Goal: Share content: Share content

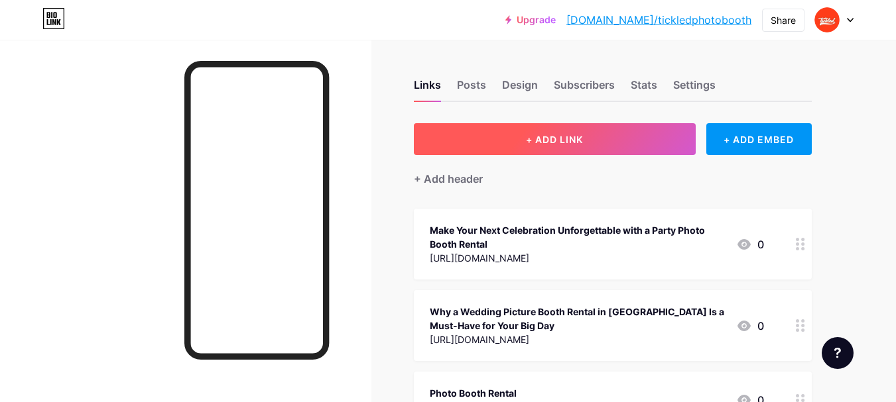
click at [628, 141] on button "+ ADD LINK" at bounding box center [555, 139] width 282 height 32
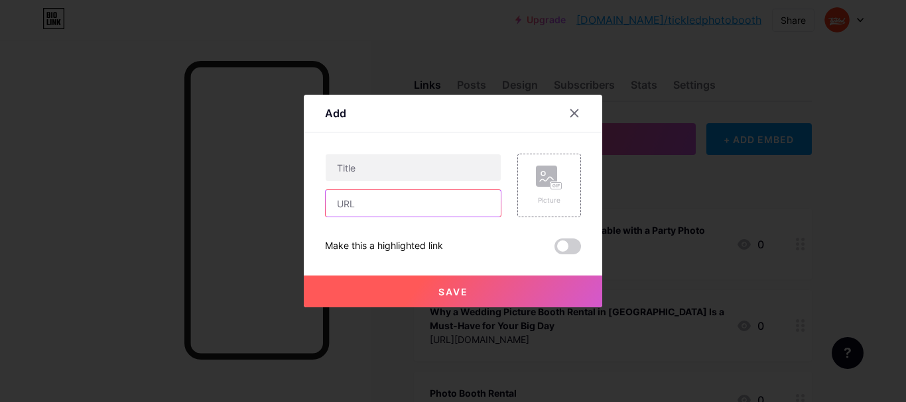
click at [436, 193] on input "text" at bounding box center [413, 203] width 175 height 27
paste input "[URL][DOMAIN_NAME]"
type input "[URL][DOMAIN_NAME]"
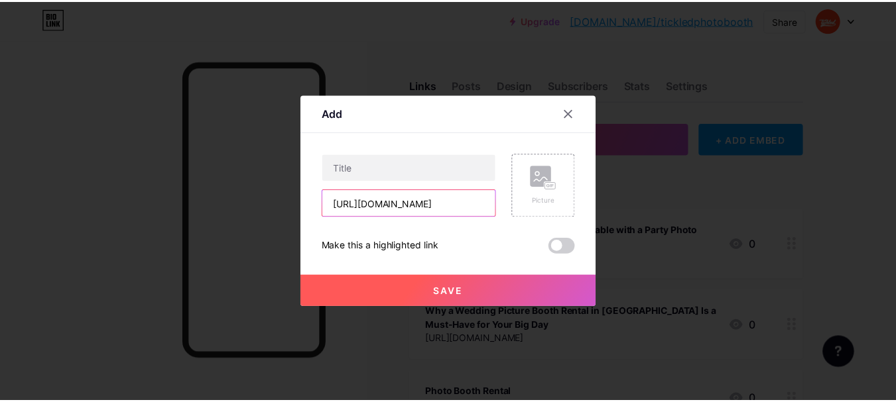
scroll to position [0, 0]
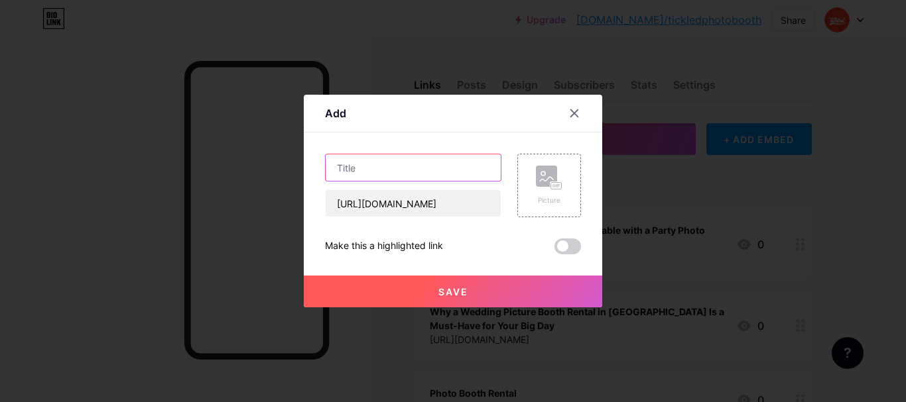
click at [391, 165] on input "text" at bounding box center [413, 167] width 175 height 27
paste input "Wedding Picture Booth Rental DC"
type input "Wedding Picture Booth Rental DC"
click at [457, 282] on button "Save" at bounding box center [453, 292] width 298 height 32
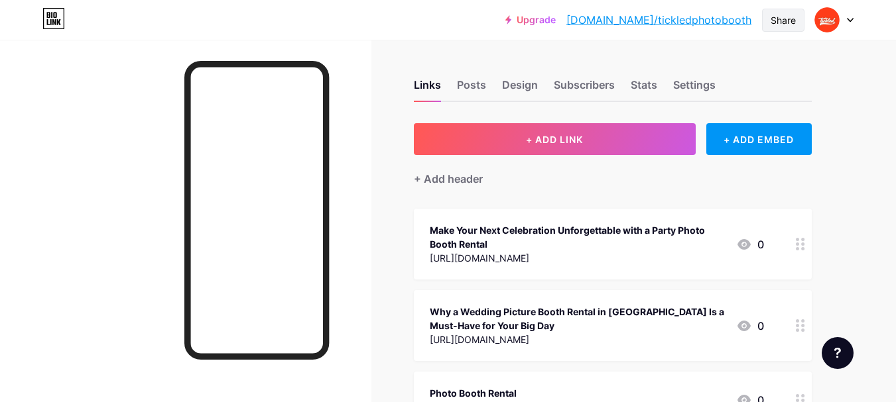
click at [777, 23] on div "Share" at bounding box center [782, 20] width 25 height 14
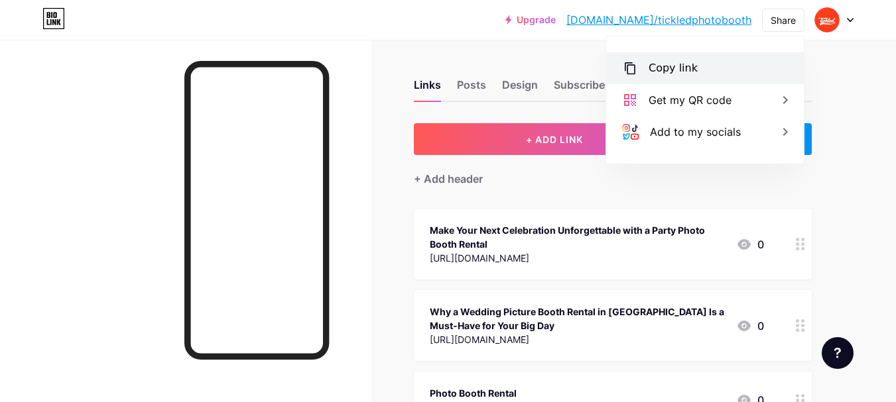
click at [686, 55] on div "Copy link" at bounding box center [705, 68] width 198 height 32
